Goal: Task Accomplishment & Management: Complete application form

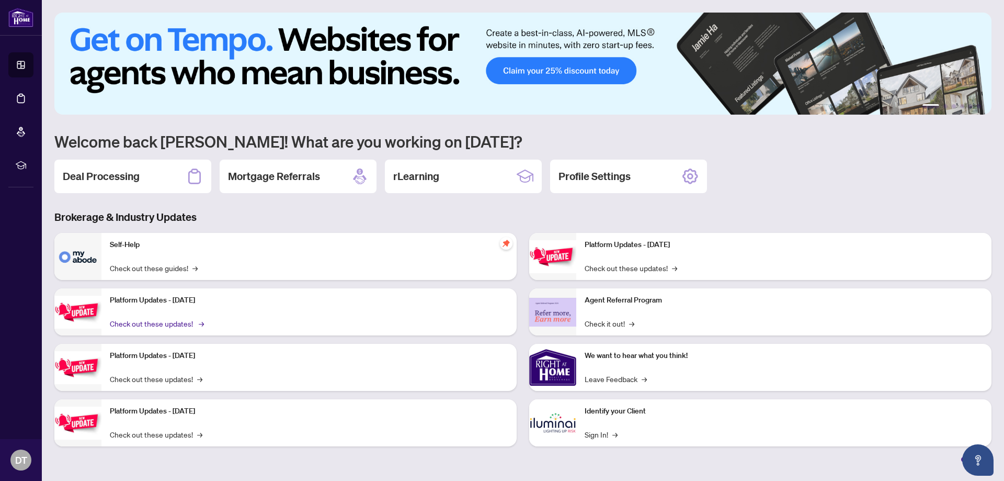
click at [175, 326] on link "Check out these updates! →" at bounding box center [156, 324] width 93 height 12
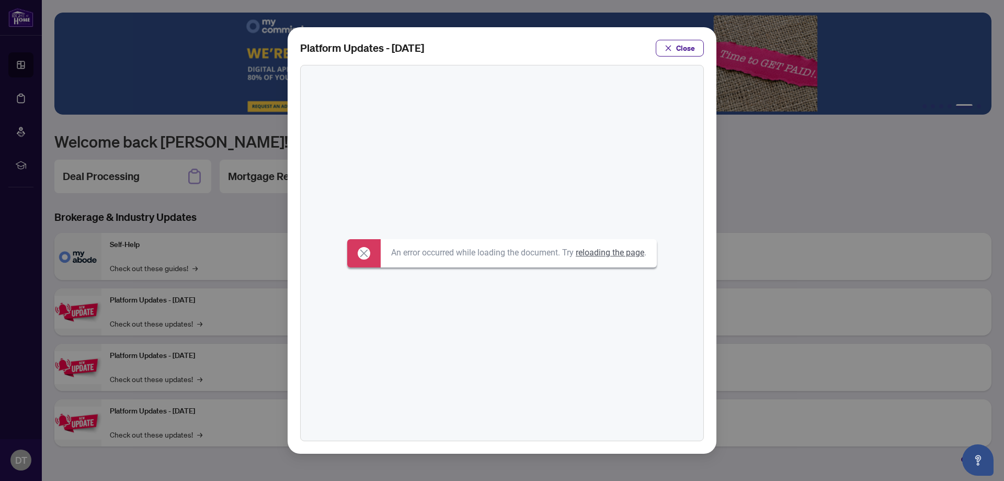
click at [680, 51] on span "Close" at bounding box center [685, 48] width 19 height 17
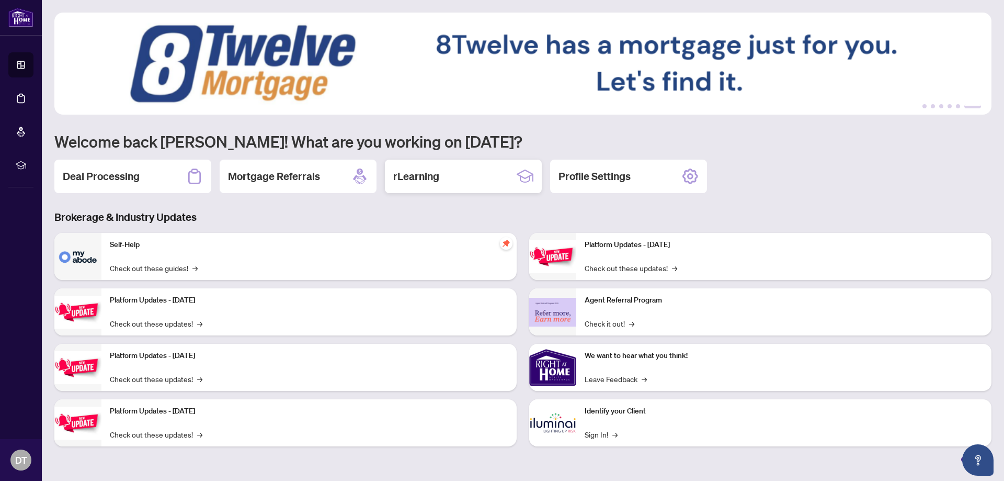
click at [445, 182] on div "rLearning" at bounding box center [463, 176] width 157 height 33
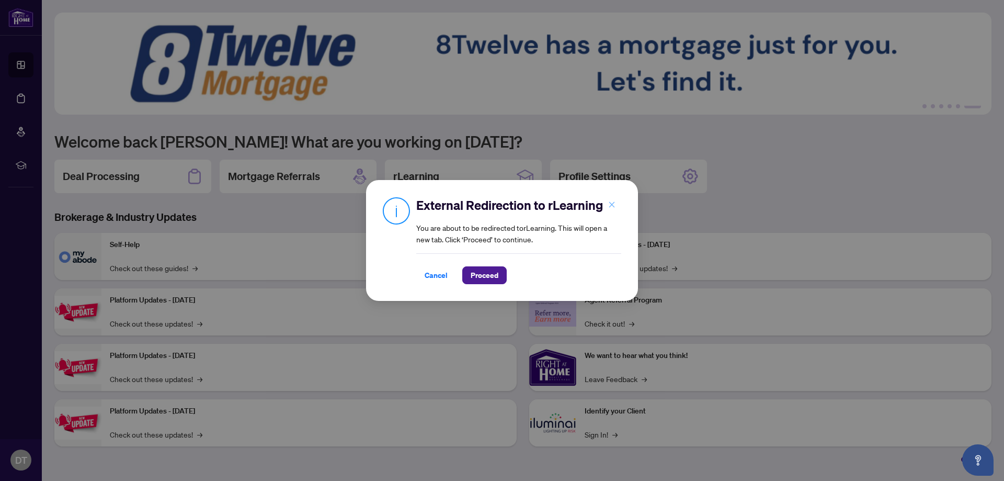
click at [611, 204] on icon "close" at bounding box center [612, 204] width 6 height 6
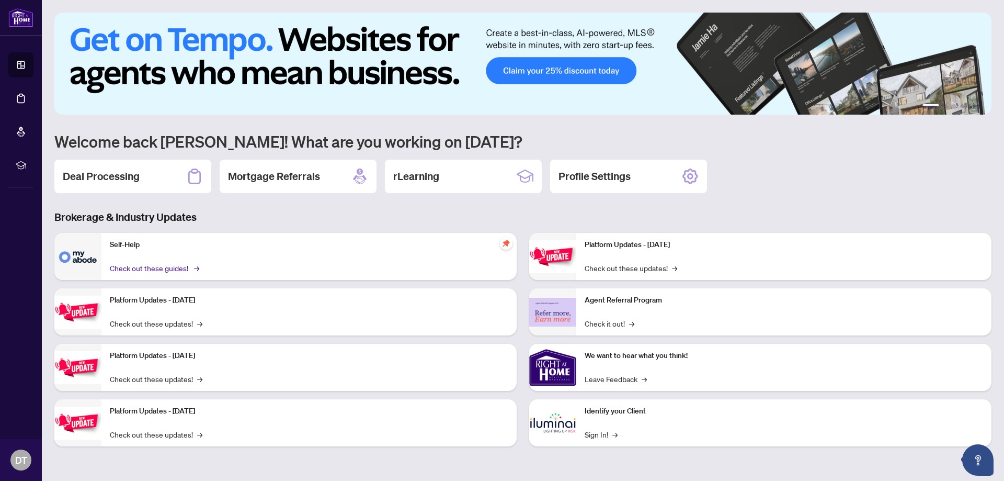
click at [175, 267] on link "Check out these guides! →" at bounding box center [154, 268] width 88 height 12
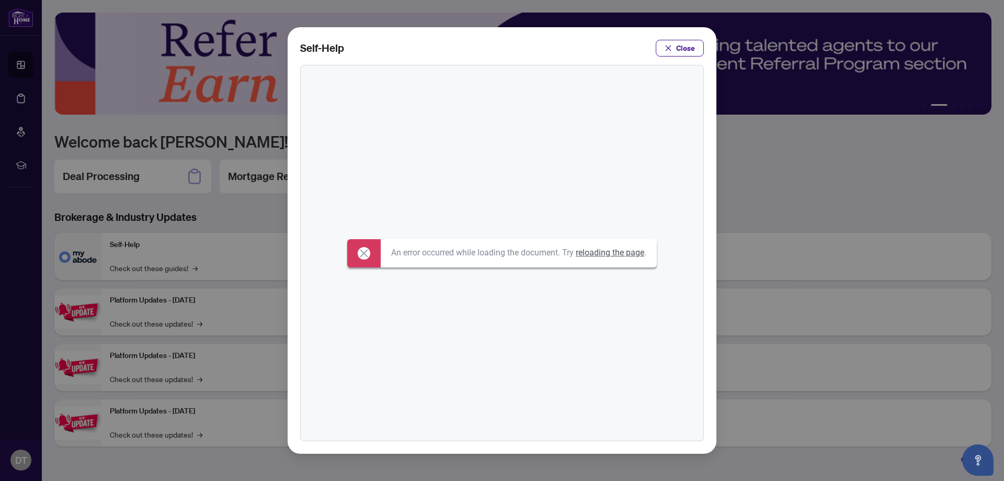
click at [605, 255] on link "reloading the page" at bounding box center [610, 252] width 69 height 10
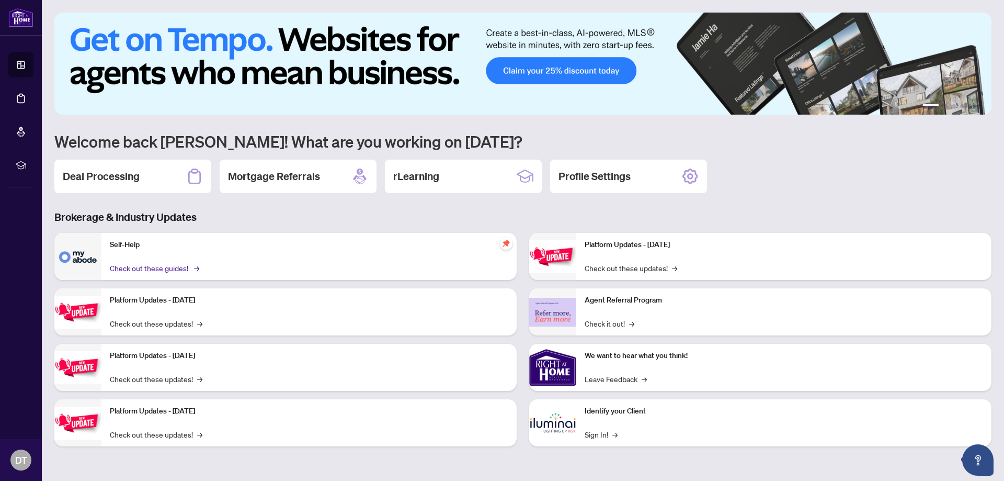
click at [174, 268] on link "Check out these guides! →" at bounding box center [154, 268] width 88 height 12
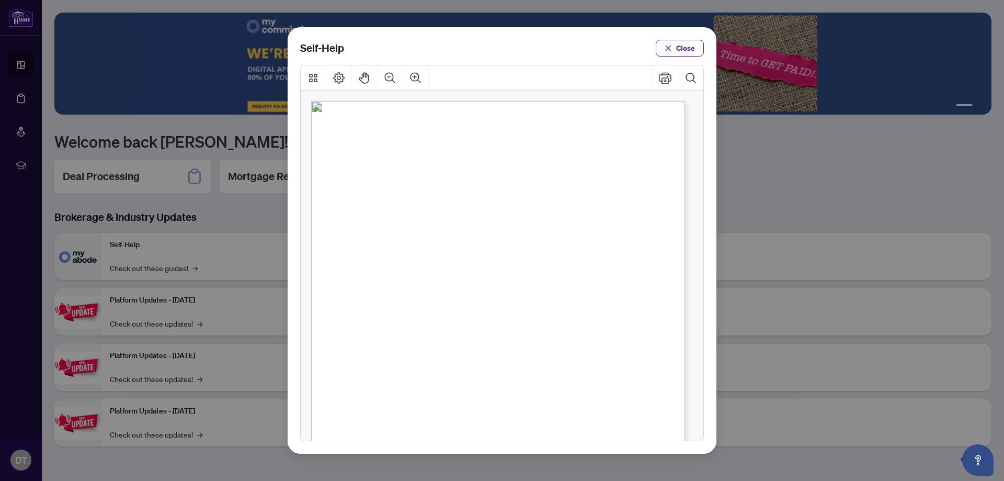
click at [681, 53] on span "Close" at bounding box center [685, 48] width 19 height 17
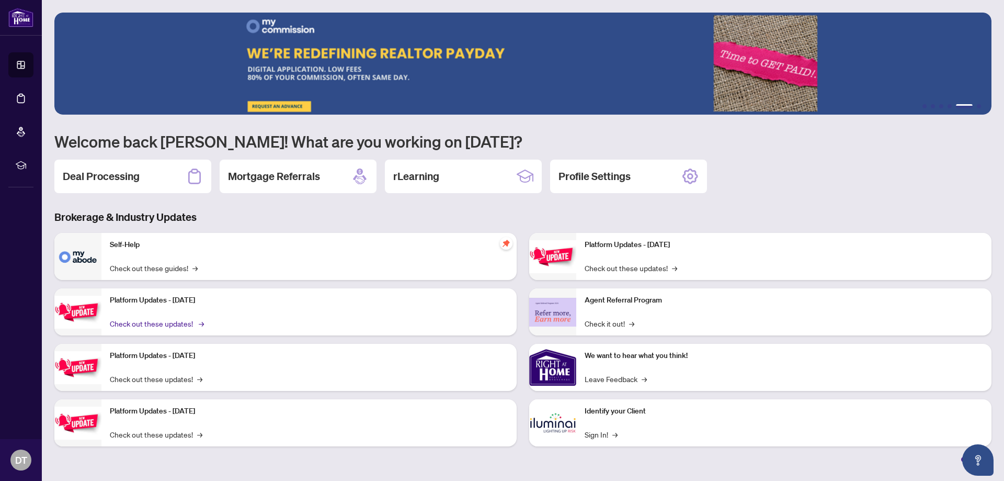
click at [191, 320] on link "Check out these updates! →" at bounding box center [156, 324] width 93 height 12
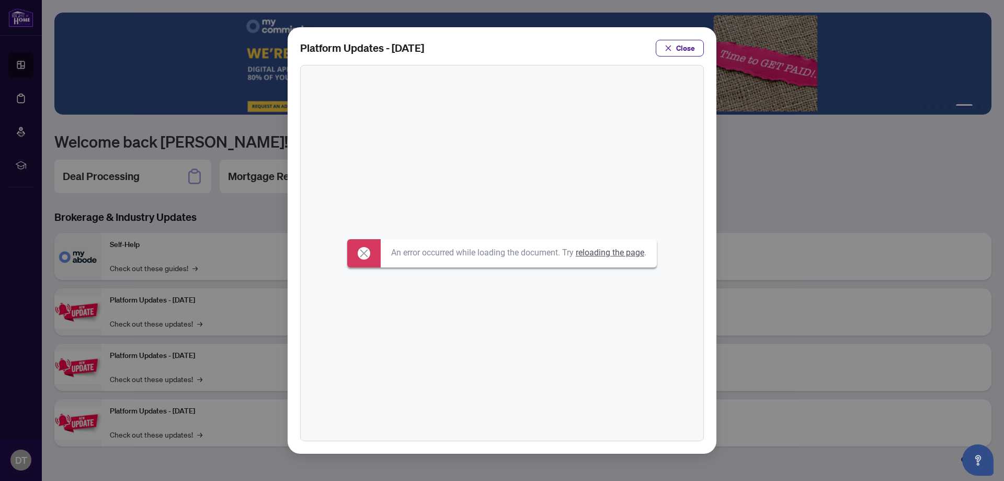
click at [601, 253] on link "reloading the page" at bounding box center [610, 252] width 69 height 10
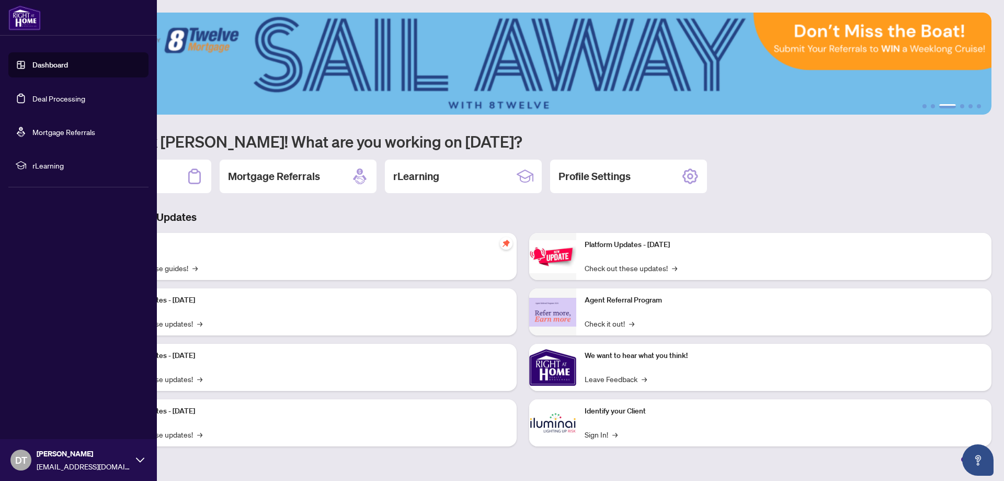
click at [73, 101] on link "Deal Processing" at bounding box center [58, 98] width 53 height 9
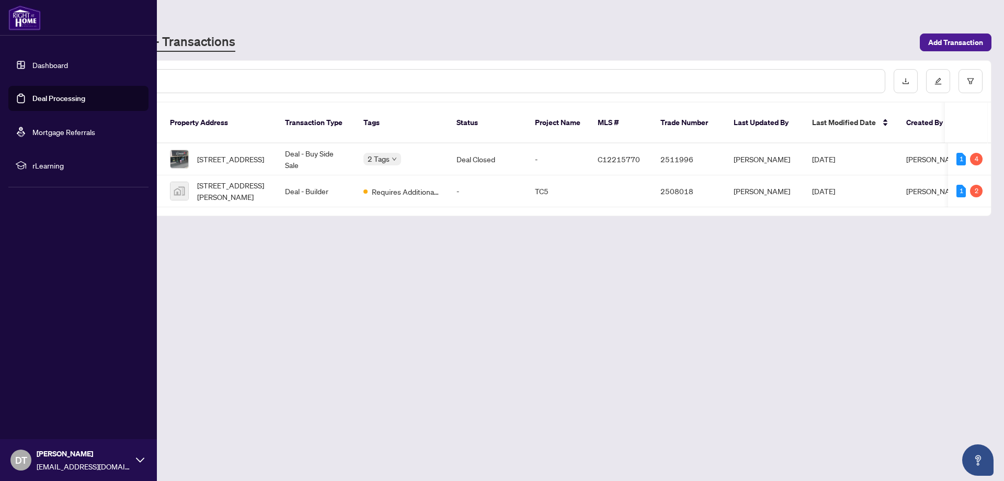
click at [46, 66] on link "Dashboard" at bounding box center [50, 64] width 36 height 9
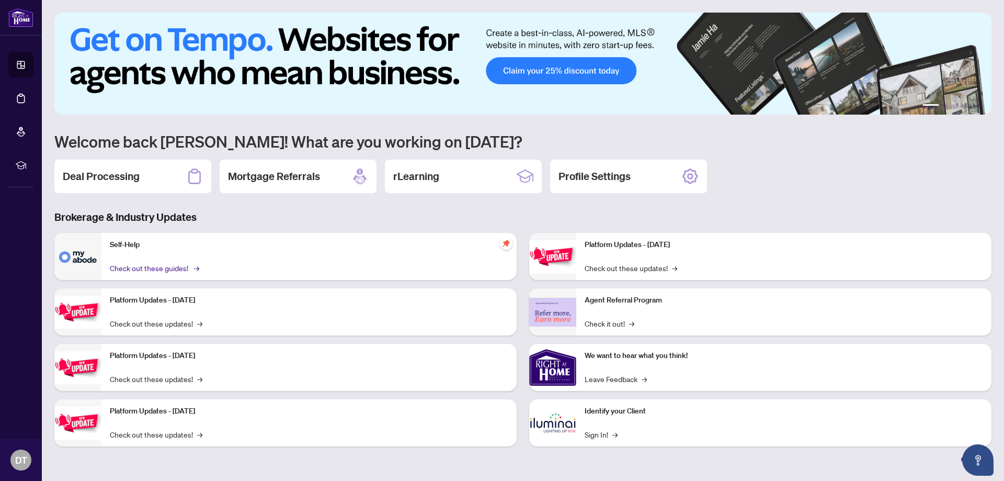
click at [155, 267] on link "Check out these guides! →" at bounding box center [154, 268] width 88 height 12
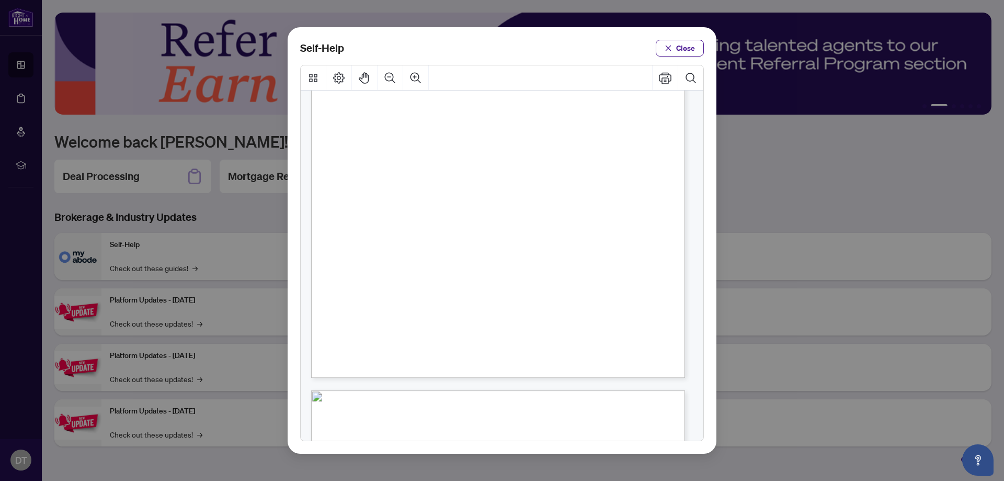
scroll to position [209, 0]
click at [513, 281] on span "PDF" at bounding box center [514, 283] width 14 height 10
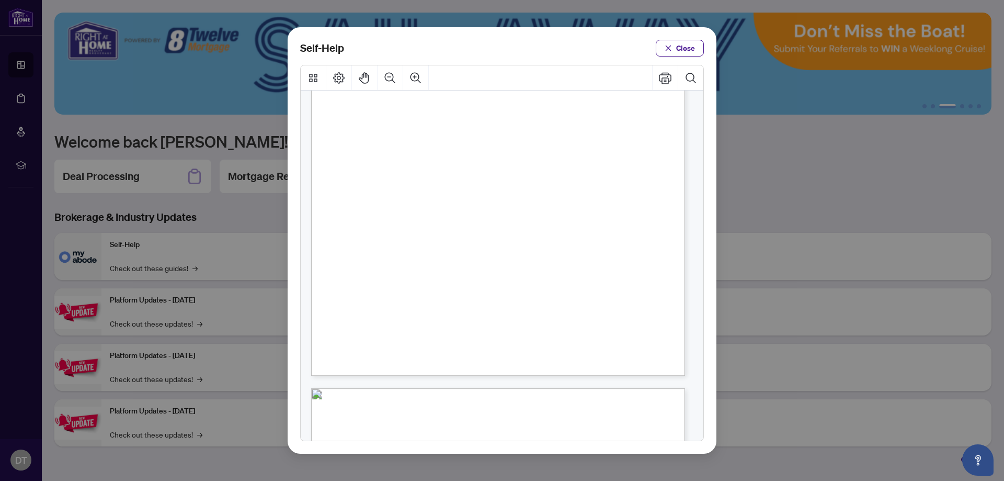
click at [512, 280] on span "PDF" at bounding box center [514, 283] width 14 height 10
click at [548, 313] on div "● How to Apply and Reset Filters ( PDF ) ● How to Archive a Document ( PDF ) ● …" at bounding box center [529, 175] width 437 height 566
click at [511, 284] on span "PDF" at bounding box center [514, 283] width 14 height 10
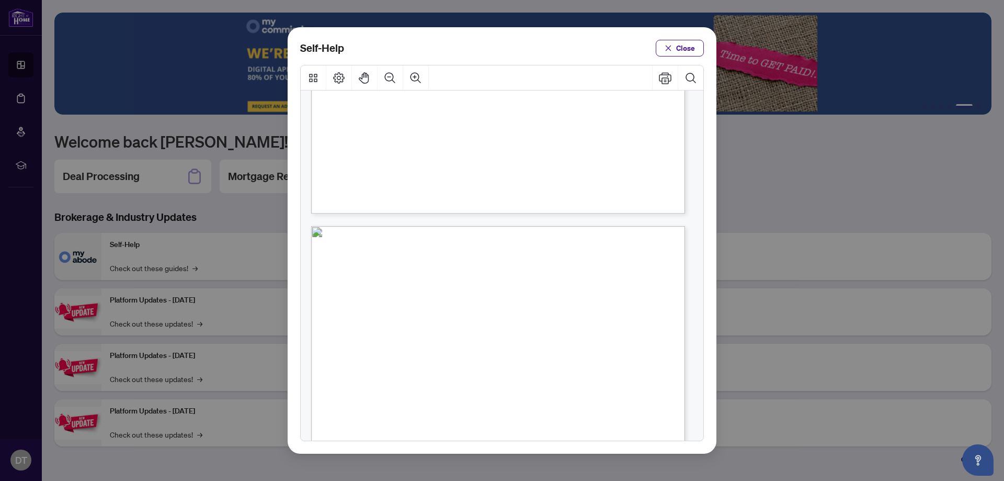
scroll to position [366, 0]
click at [520, 151] on span "PDF" at bounding box center [522, 149] width 14 height 10
click at [521, 147] on span "PDF" at bounding box center [522, 149] width 14 height 10
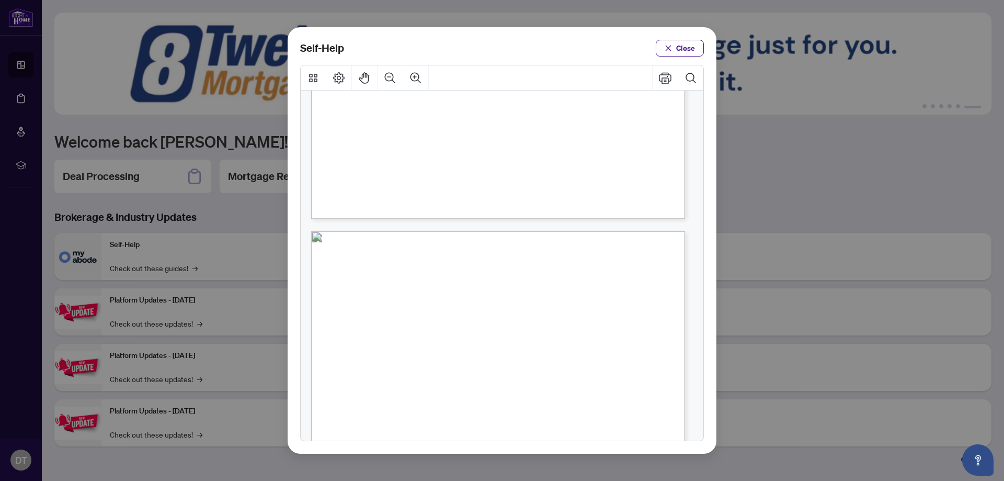
click at [484, 158] on div "● How to Apply and Reset Filters ( PDF ) ● How to Archive a Document ( PDF ) ● …" at bounding box center [529, 18] width 437 height 566
click at [316, 83] on icon "Thumbnails" at bounding box center [313, 78] width 13 height 13
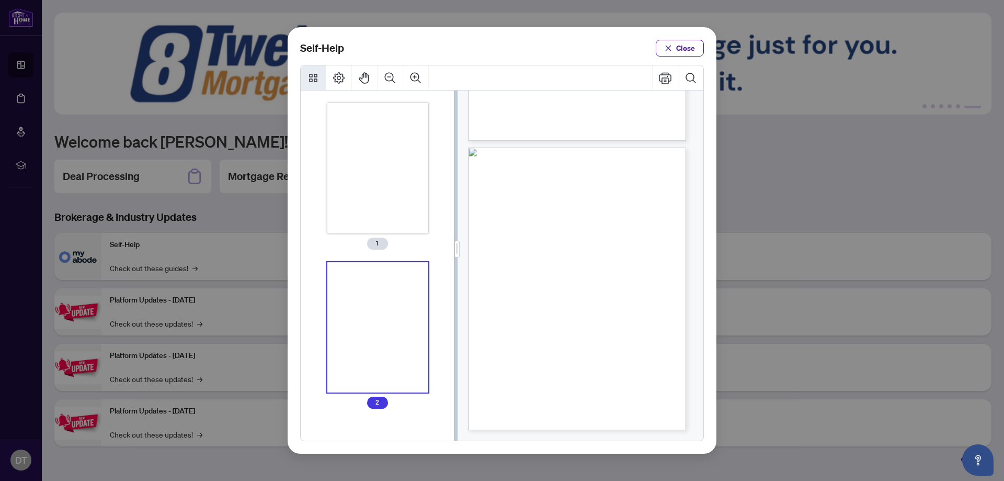
scroll to position [213, 0]
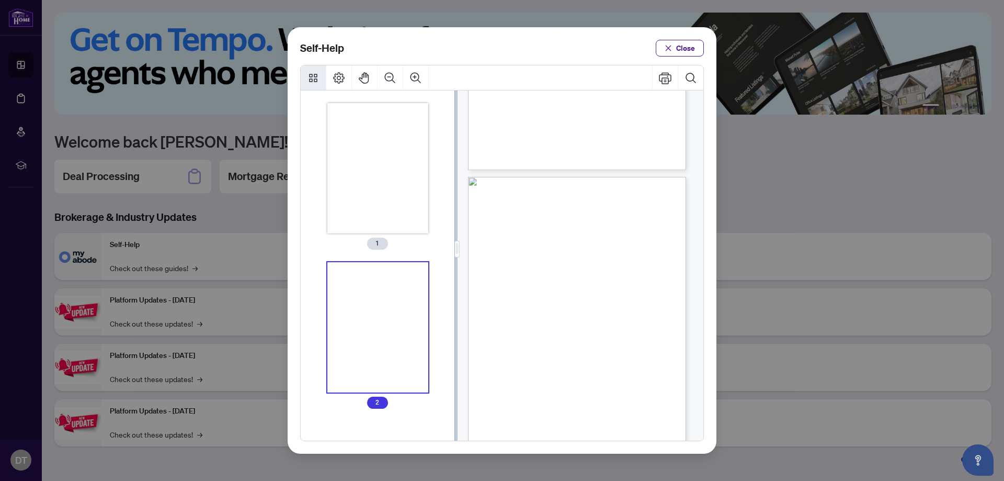
click at [680, 54] on span "Close" at bounding box center [685, 48] width 19 height 17
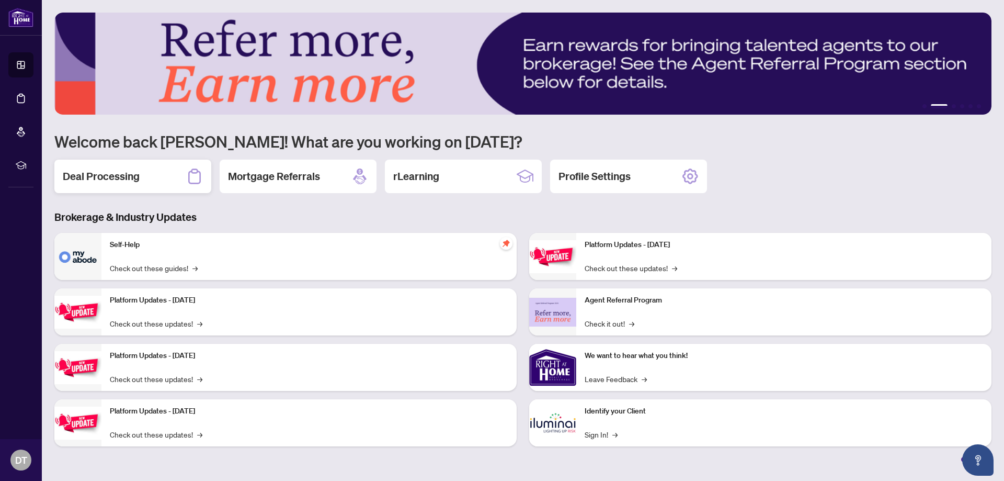
click at [156, 176] on div "Deal Processing" at bounding box center [132, 176] width 157 height 33
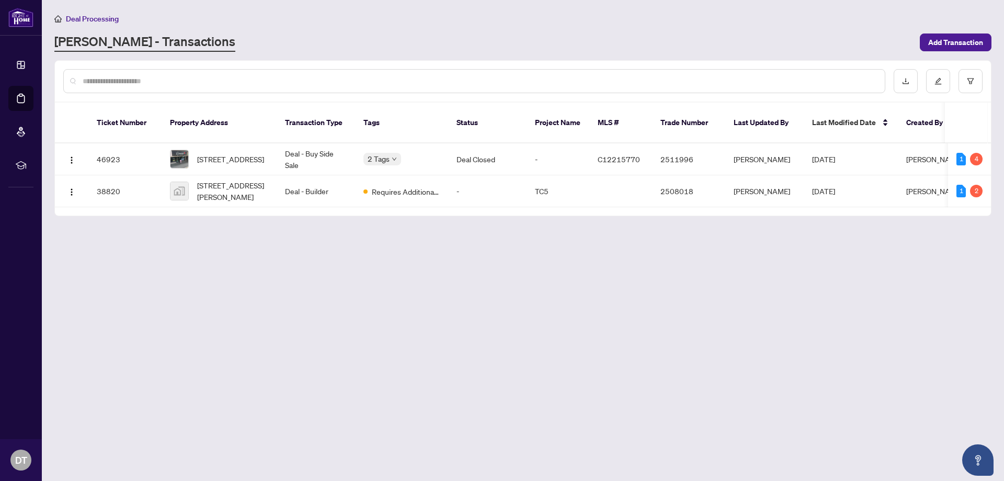
click at [103, 79] on input "text" at bounding box center [480, 81] width 794 height 12
click at [970, 42] on div at bounding box center [918, 47] width 146 height 84
click at [948, 44] on span "Add Transaction" at bounding box center [956, 42] width 55 height 17
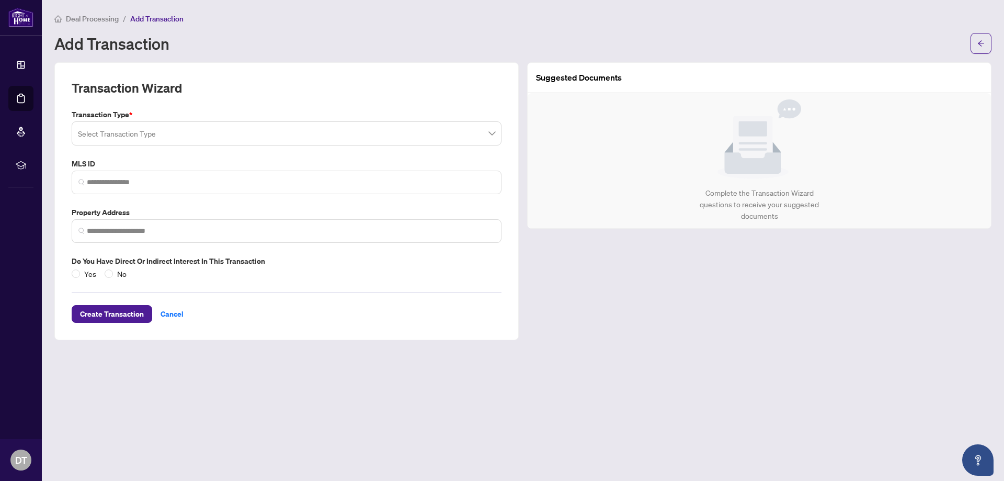
click at [483, 132] on input "search" at bounding box center [282, 134] width 408 height 23
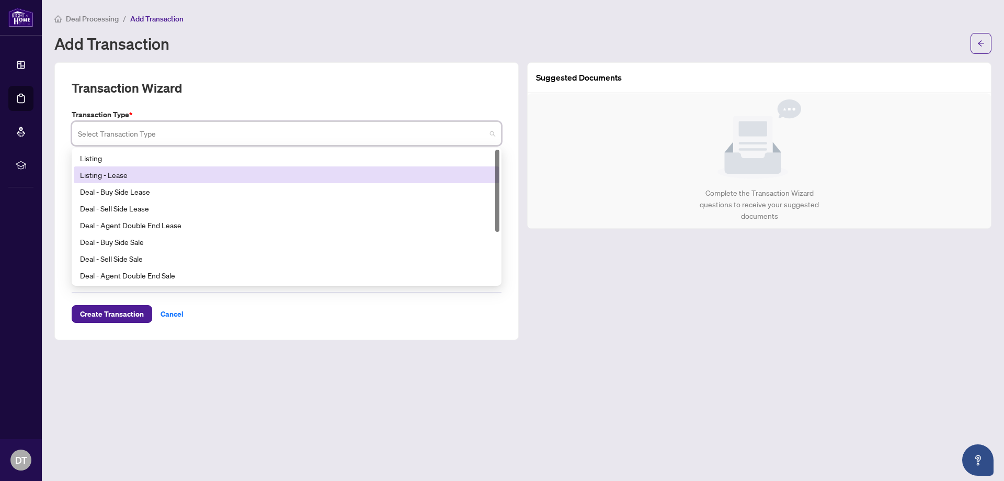
click at [182, 176] on div "Listing - Lease" at bounding box center [286, 175] width 413 height 12
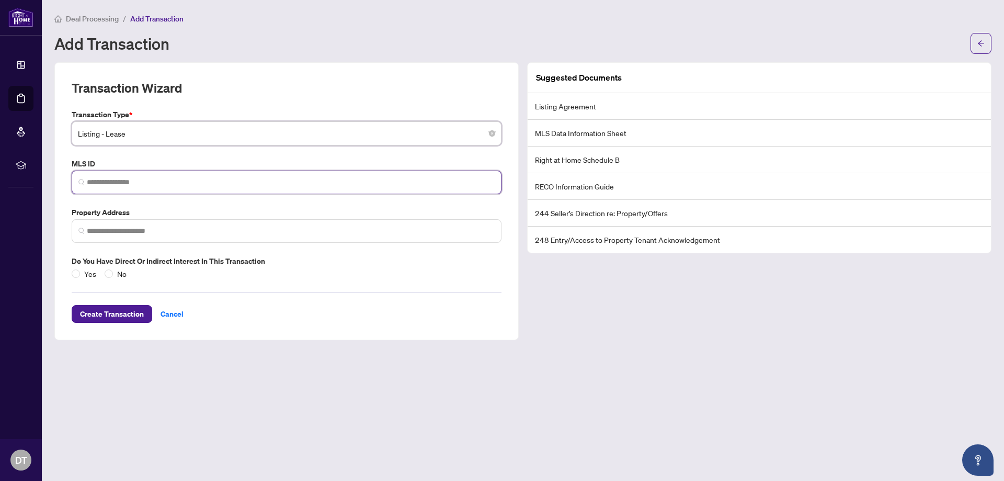
click at [172, 186] on input "search" at bounding box center [291, 182] width 408 height 11
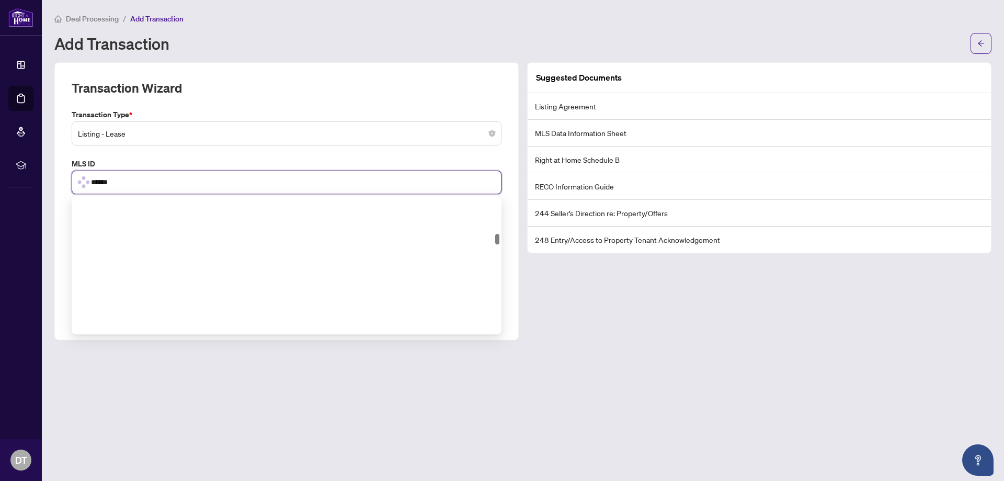
scroll to position [491, 0]
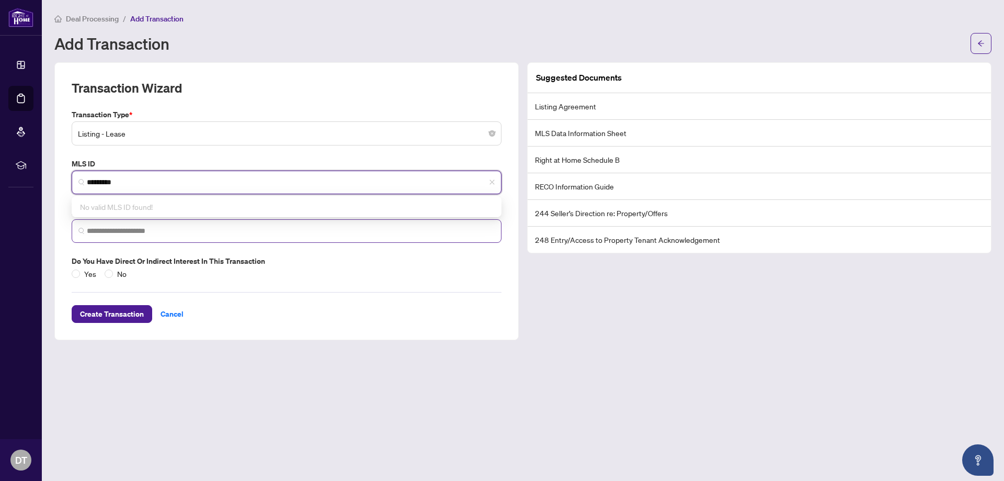
type input "*********"
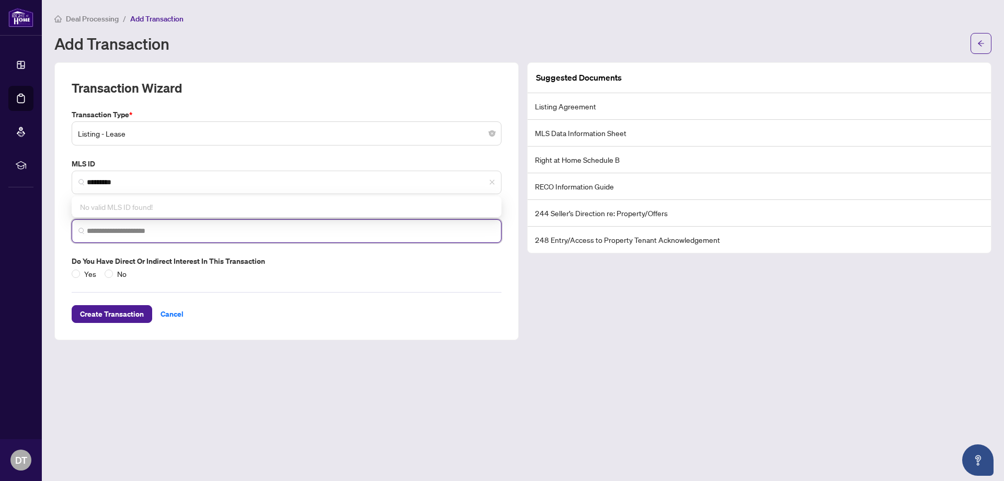
click at [183, 230] on input "search" at bounding box center [291, 230] width 408 height 11
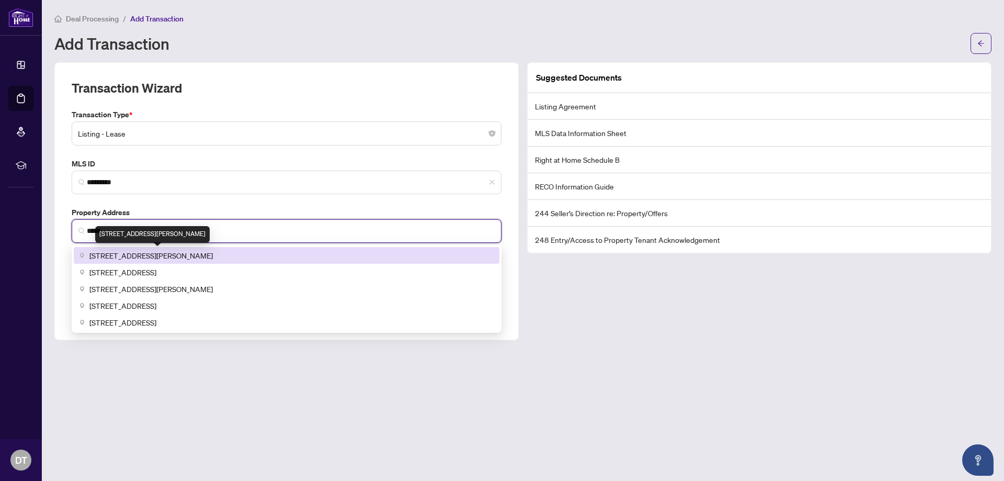
click at [186, 256] on span "7890 Jane Street, North York, ON, Canada" at bounding box center [150, 256] width 123 height 12
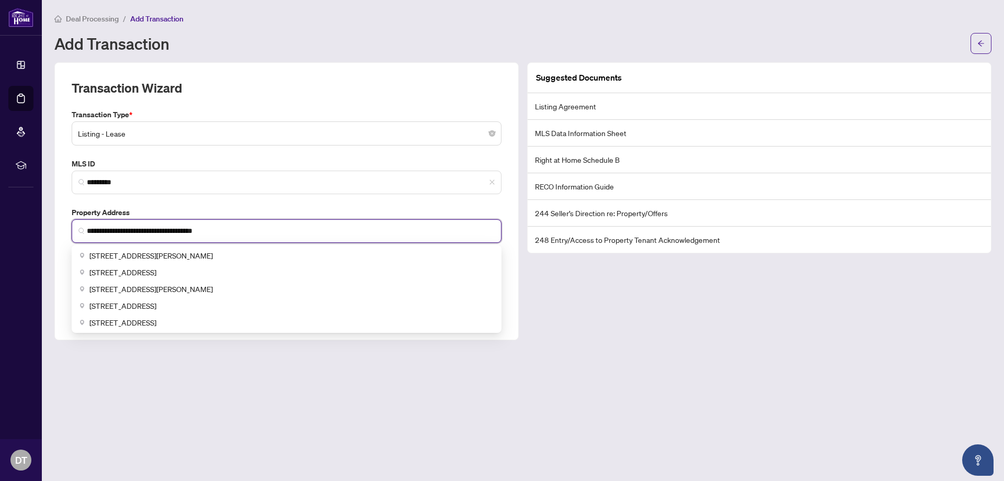
click at [145, 229] on input "**********" at bounding box center [291, 230] width 408 height 11
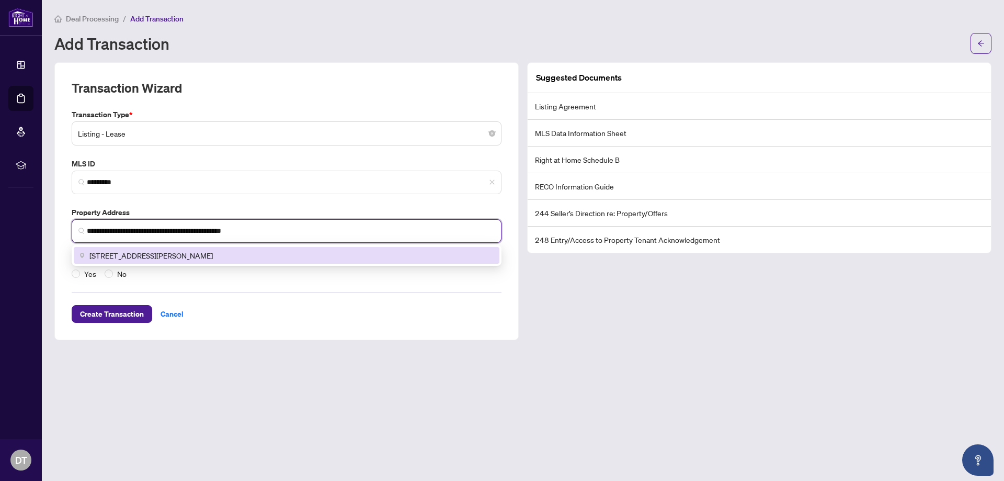
click at [218, 229] on input "**********" at bounding box center [291, 230] width 408 height 11
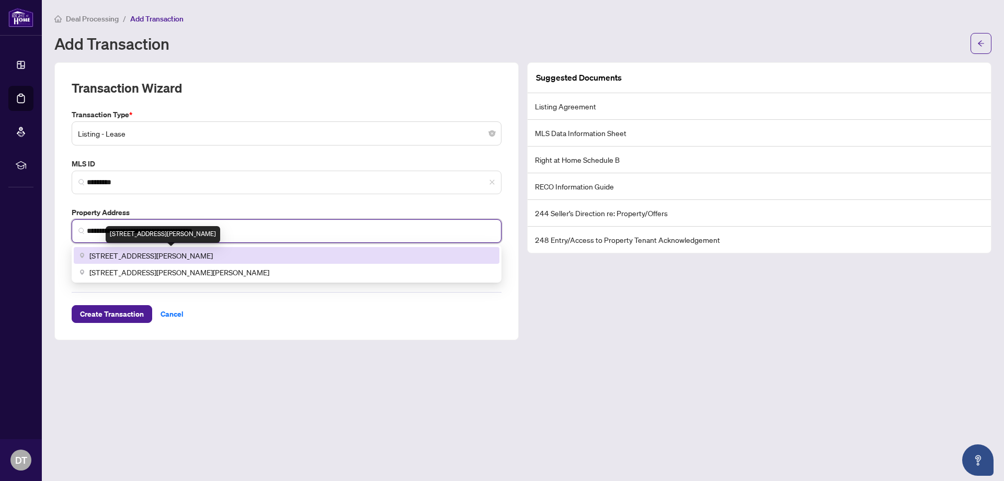
click at [213, 254] on span "7890 Jane Street unit 5206, Vaughan, ON, Canada" at bounding box center [150, 256] width 123 height 12
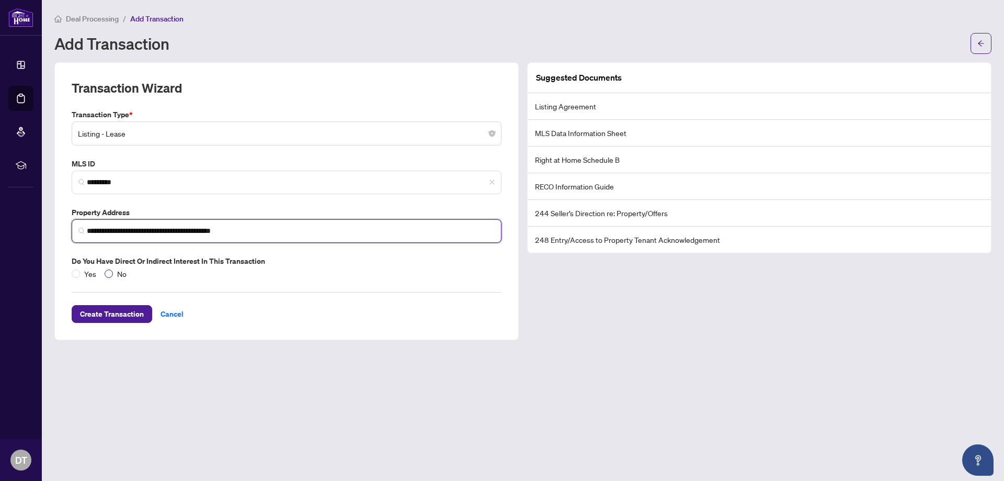
type input "**********"
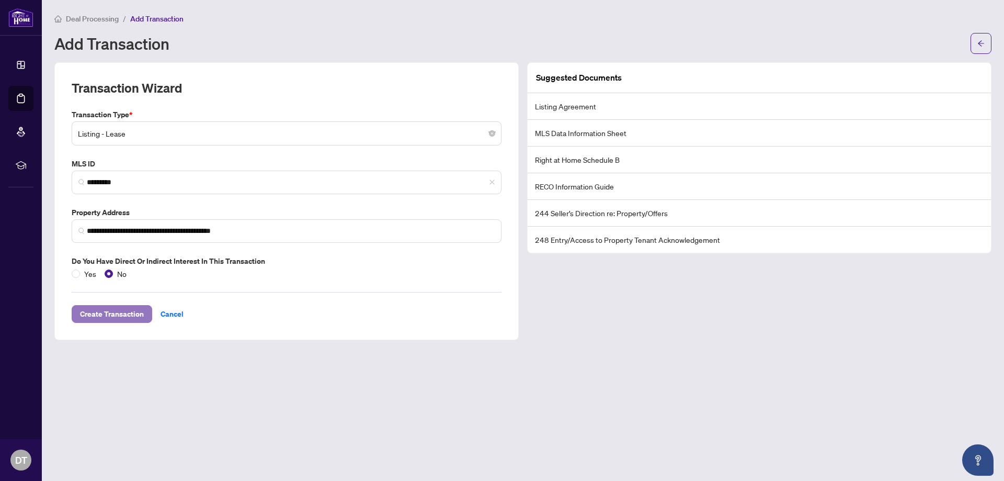
click at [133, 313] on span "Create Transaction" at bounding box center [112, 314] width 64 height 17
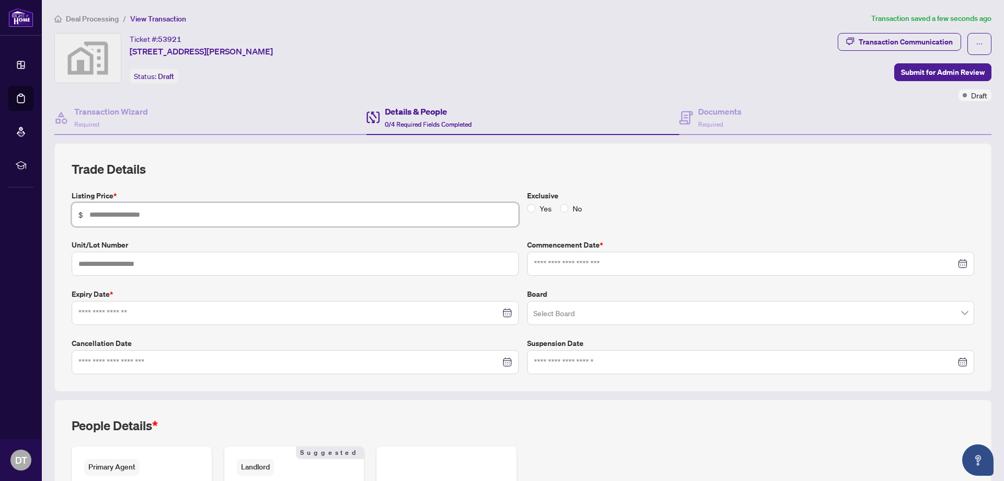
click at [144, 210] on input "text" at bounding box center [300, 215] width 423 height 12
type input "*****"
click at [339, 263] on input "text" at bounding box center [295, 264] width 447 height 24
type input "****"
click at [262, 318] on input at bounding box center [289, 313] width 422 height 12
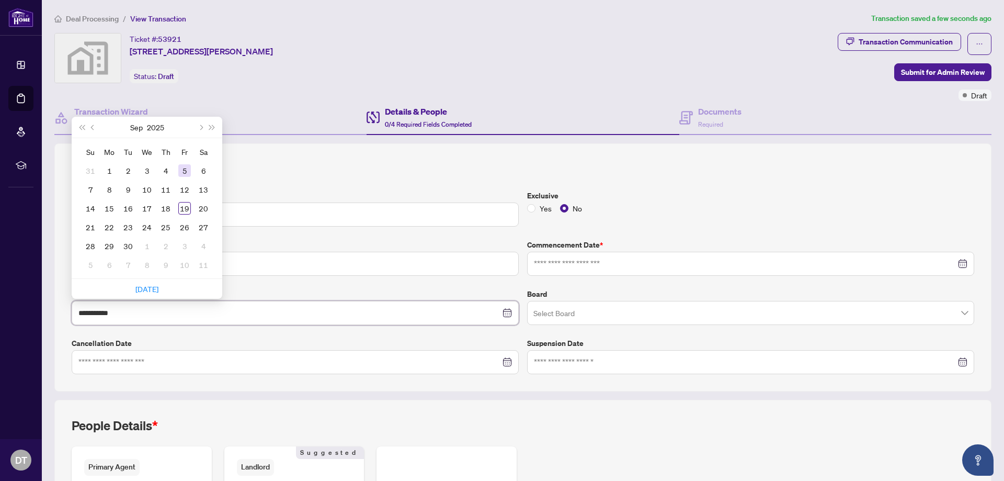
type input "**********"
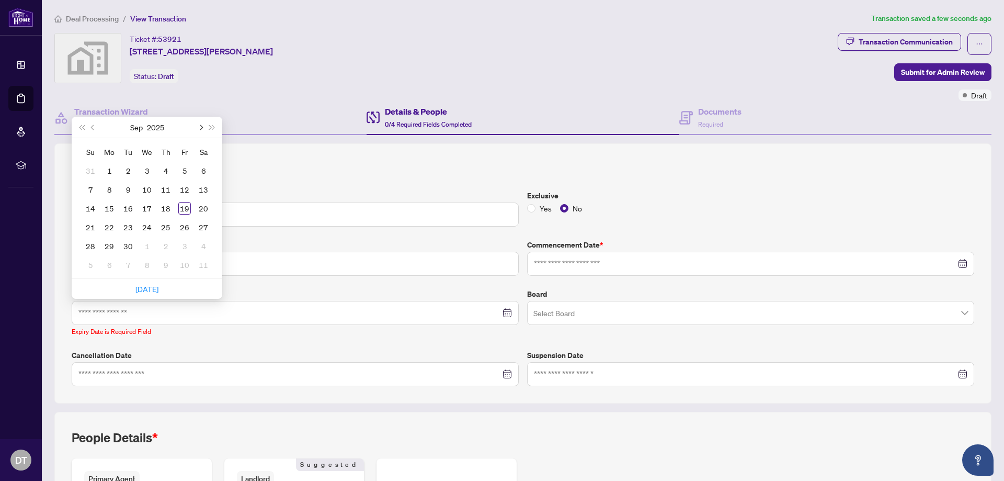
click at [204, 129] on button "Next month (PageDown)" at bounding box center [201, 127] width 12 height 21
click at [202, 127] on span "Next month (PageDown)" at bounding box center [200, 127] width 5 height 5
type input "**********"
click at [88, 262] on div "30" at bounding box center [90, 264] width 13 height 13
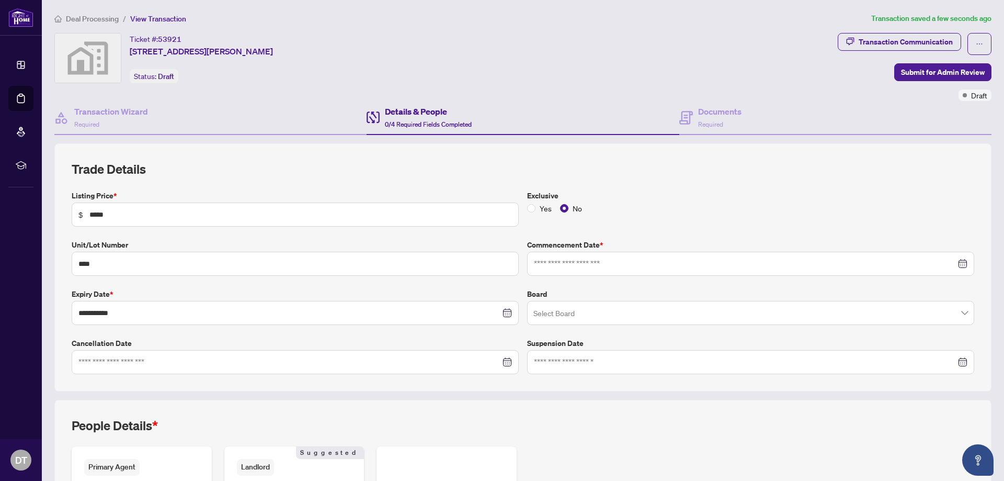
click at [957, 264] on div at bounding box center [751, 264] width 434 height 12
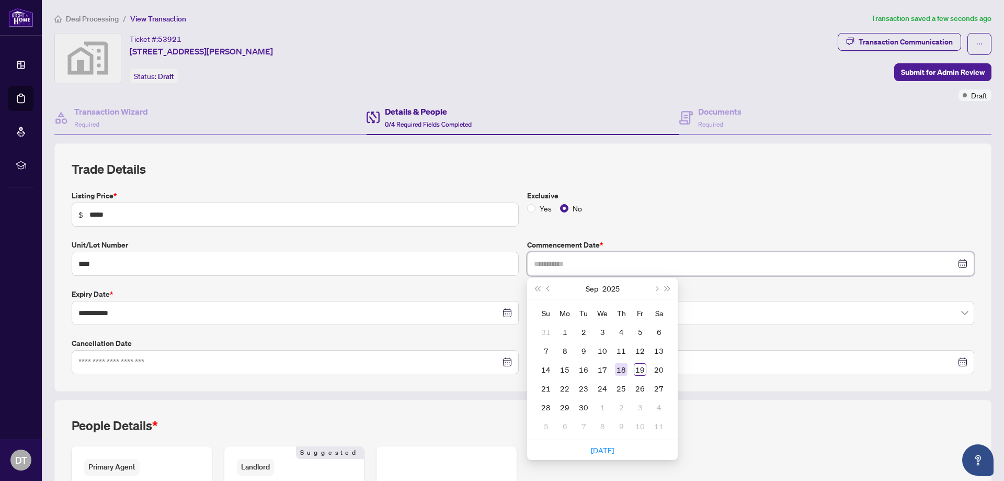
type input "**********"
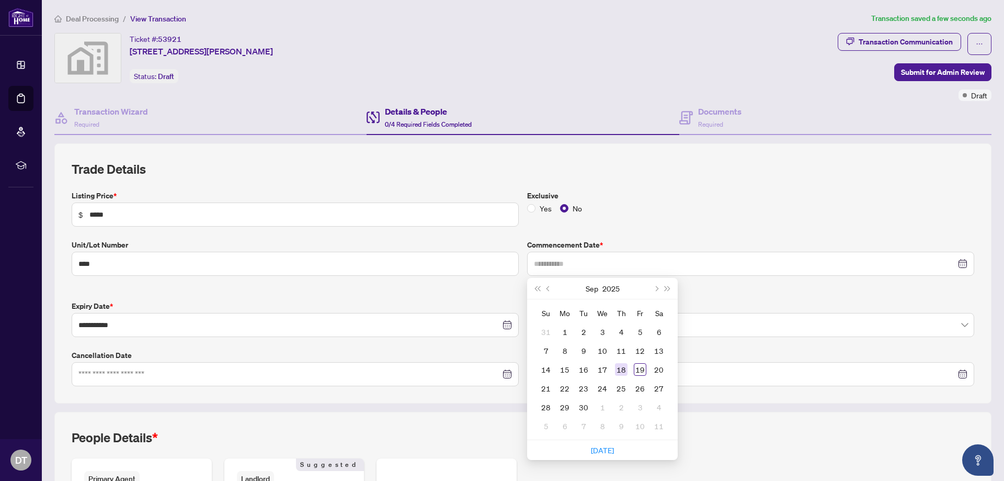
click at [623, 371] on div "18" at bounding box center [621, 369] width 13 height 13
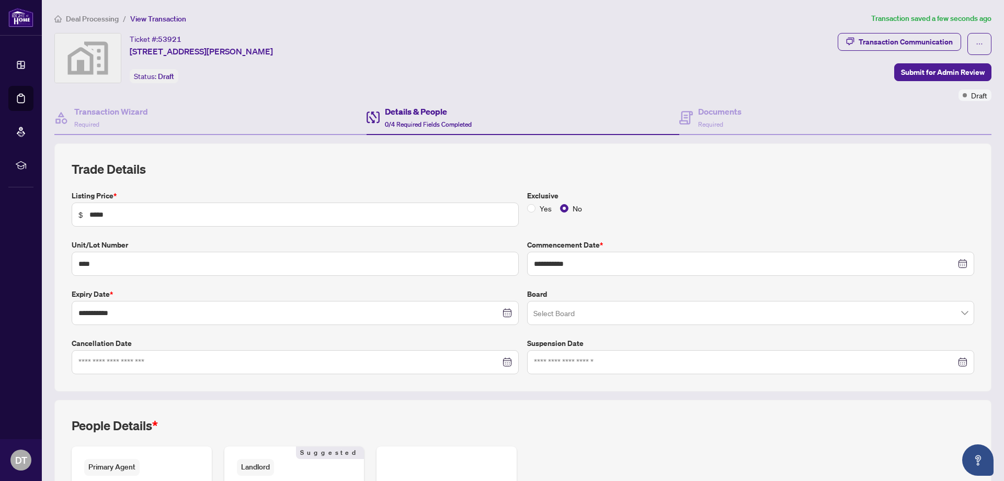
click at [592, 313] on input "search" at bounding box center [746, 314] width 425 height 23
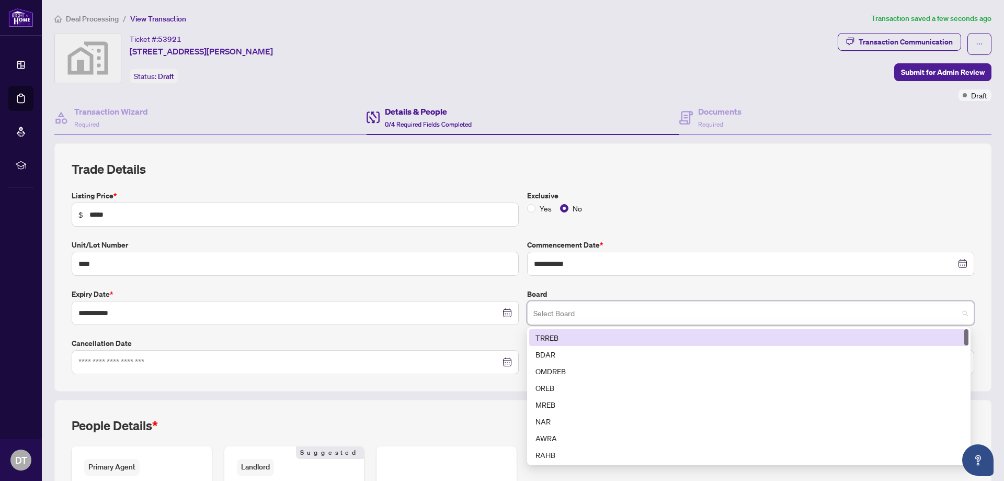
click at [574, 340] on div "TRREB" at bounding box center [749, 338] width 427 height 12
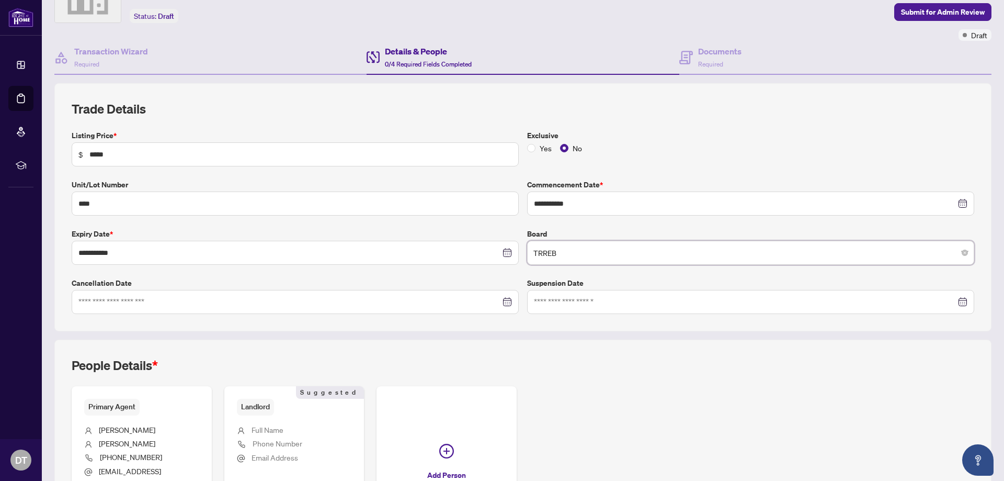
scroll to position [165, 0]
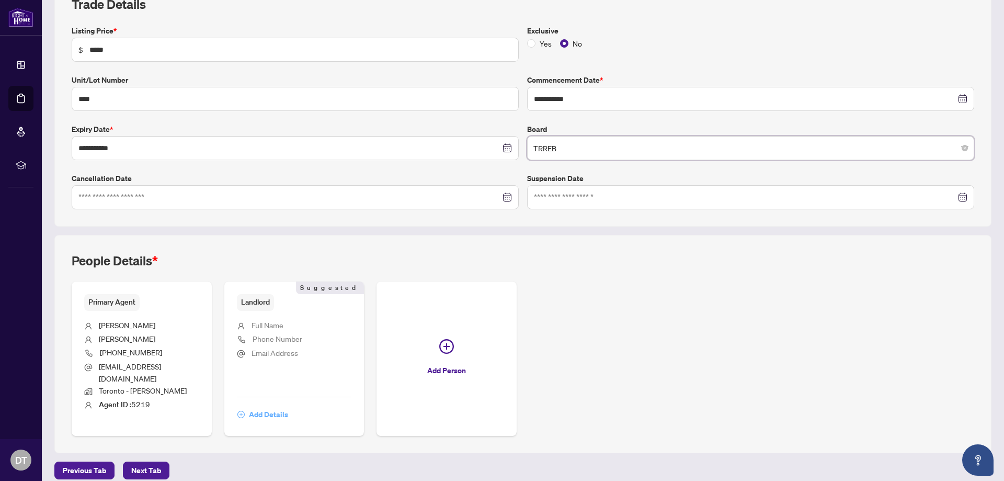
click at [269, 406] on span "Add Details" at bounding box center [268, 414] width 39 height 17
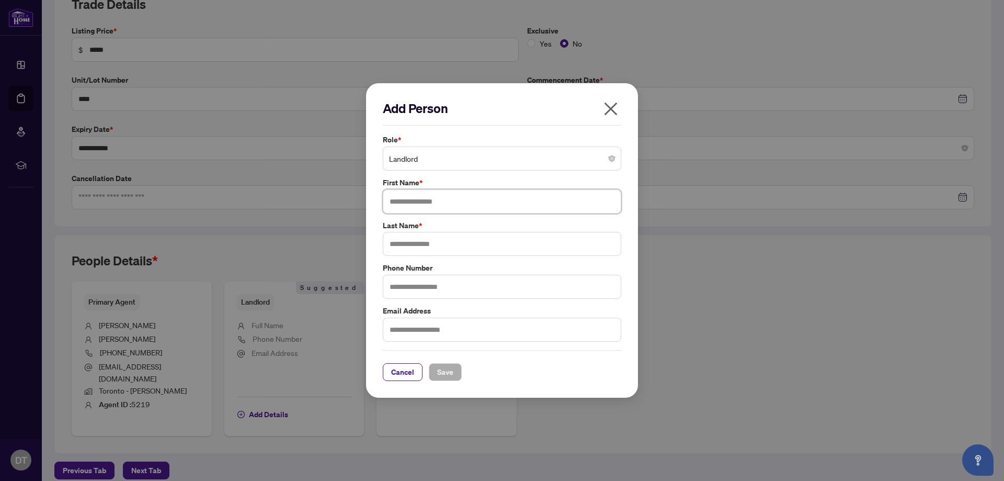
click at [448, 199] on input "text" at bounding box center [502, 201] width 239 height 24
type input "*******"
type input "*****"
type input "**********"
click at [411, 332] on input "text" at bounding box center [502, 330] width 239 height 24
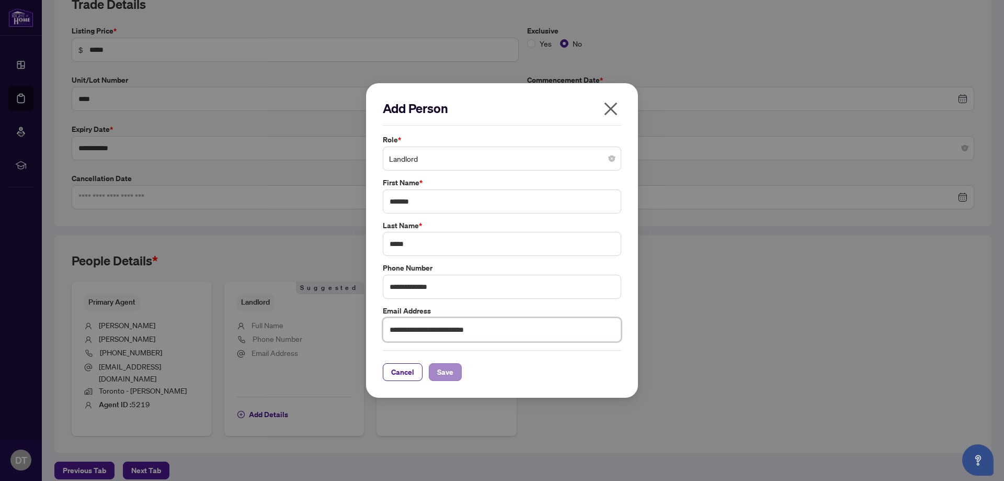
type input "**********"
click at [448, 372] on span "Save" at bounding box center [445, 372] width 16 height 17
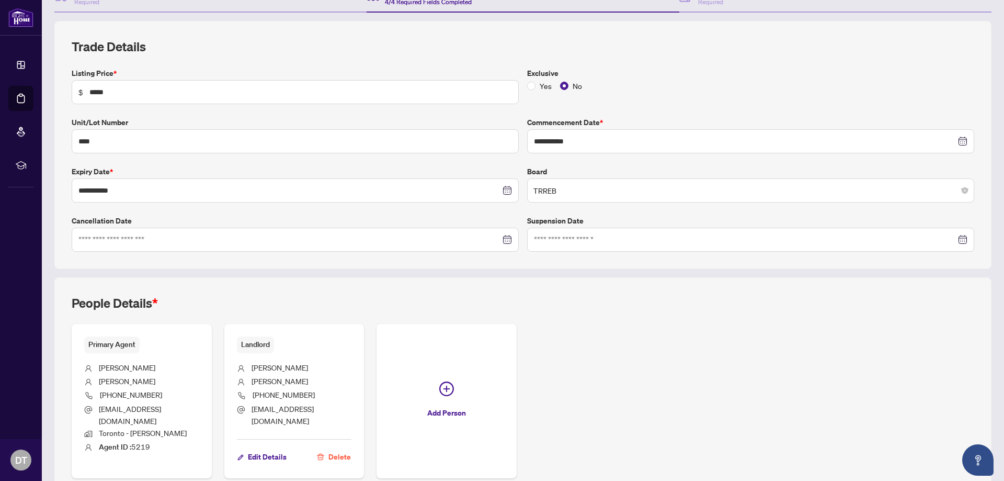
scroll to position [175, 0]
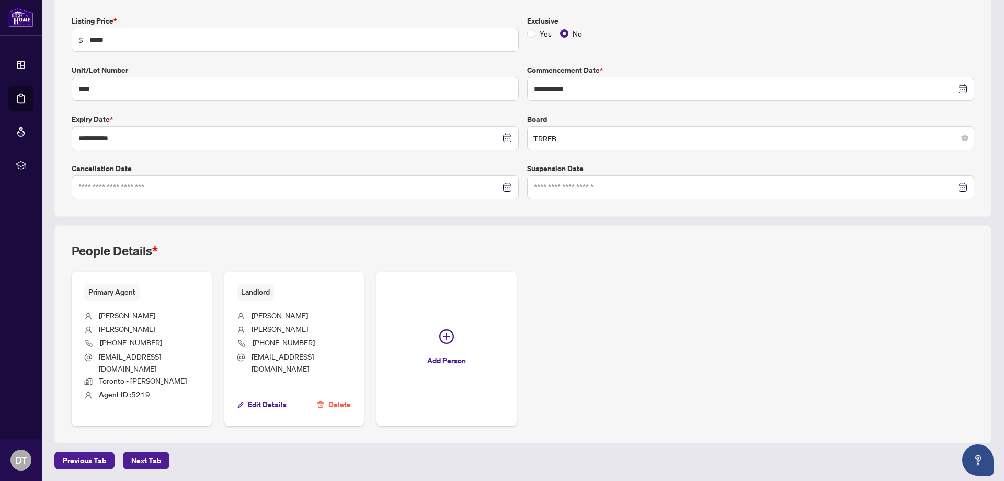
click at [156, 459] on span "Next Tab" at bounding box center [146, 460] width 30 height 17
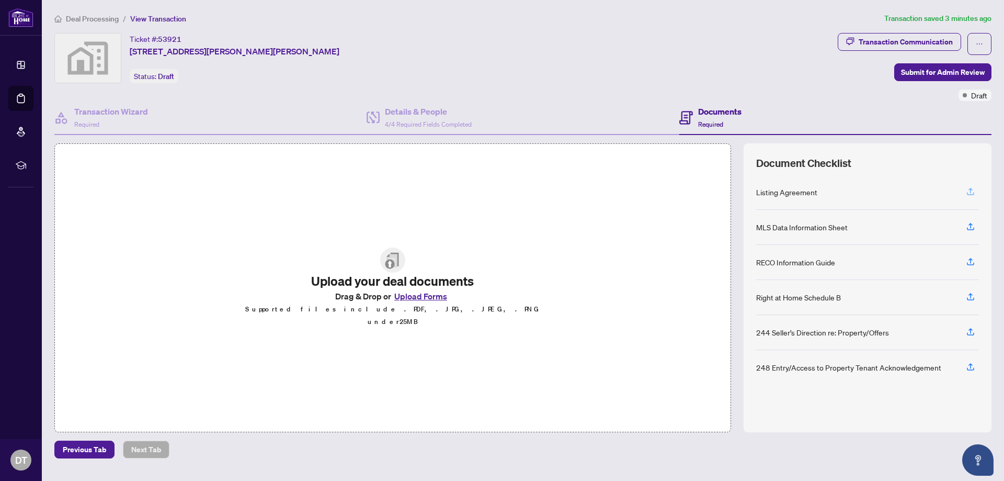
click at [969, 191] on icon "button" at bounding box center [970, 191] width 9 height 9
